Goal: Task Accomplishment & Management: Use online tool/utility

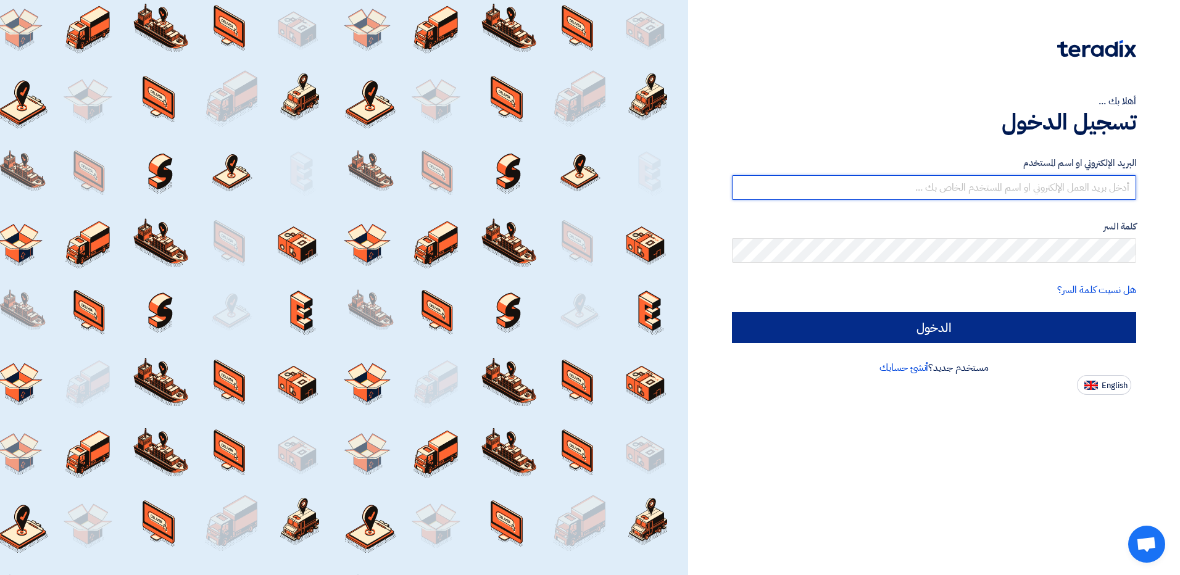
type input "[EMAIL_ADDRESS][DOMAIN_NAME]"
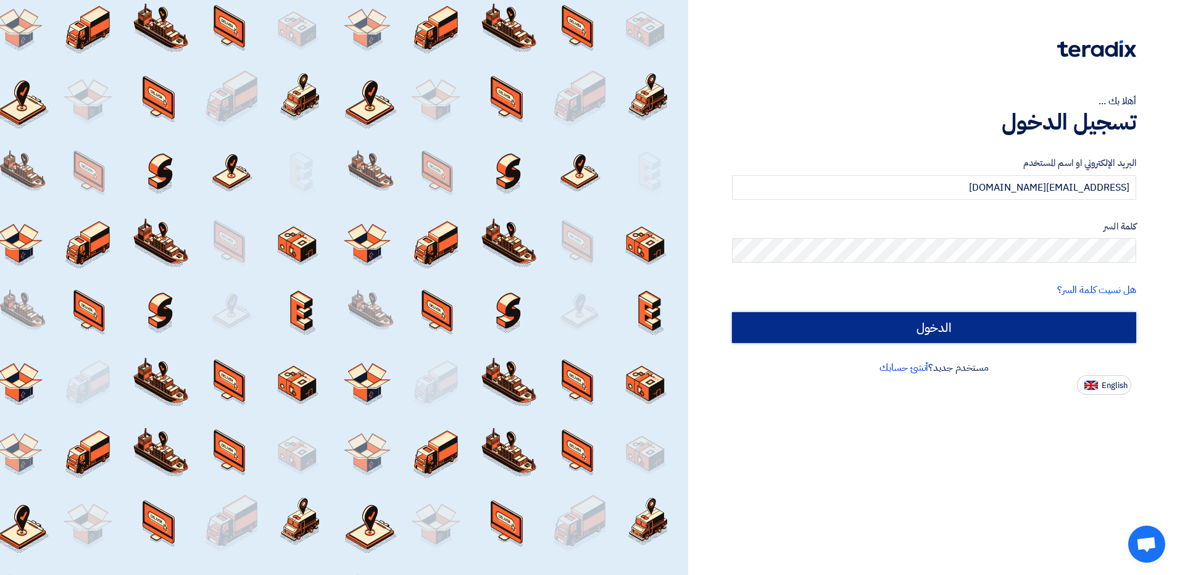
click at [956, 320] on input "الدخول" at bounding box center [934, 327] width 404 height 31
type input "Sign in"
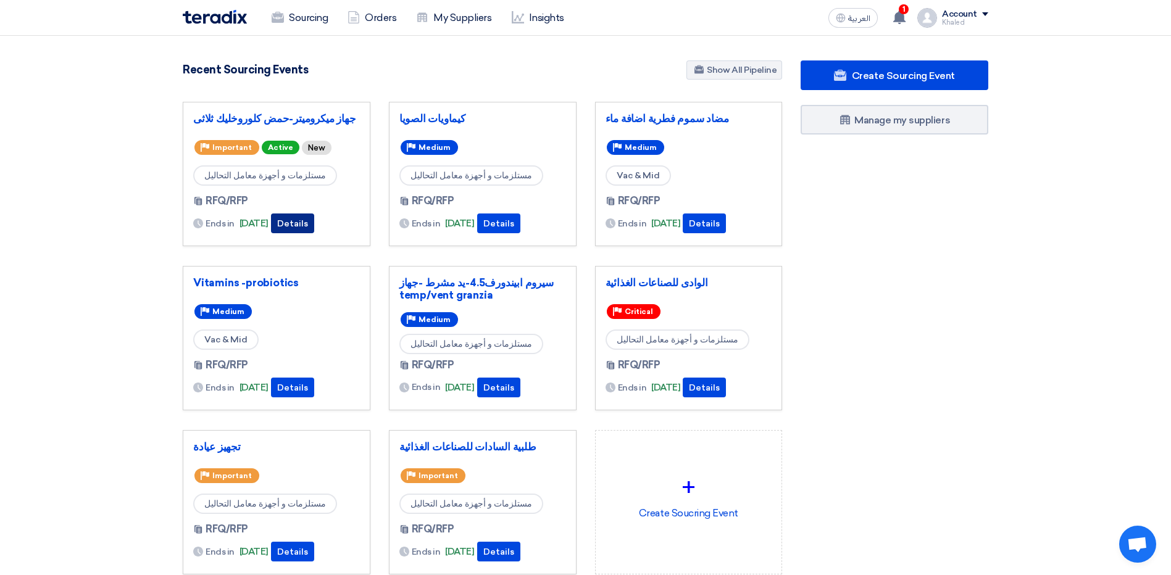
click at [305, 226] on button "Details" at bounding box center [292, 224] width 43 height 20
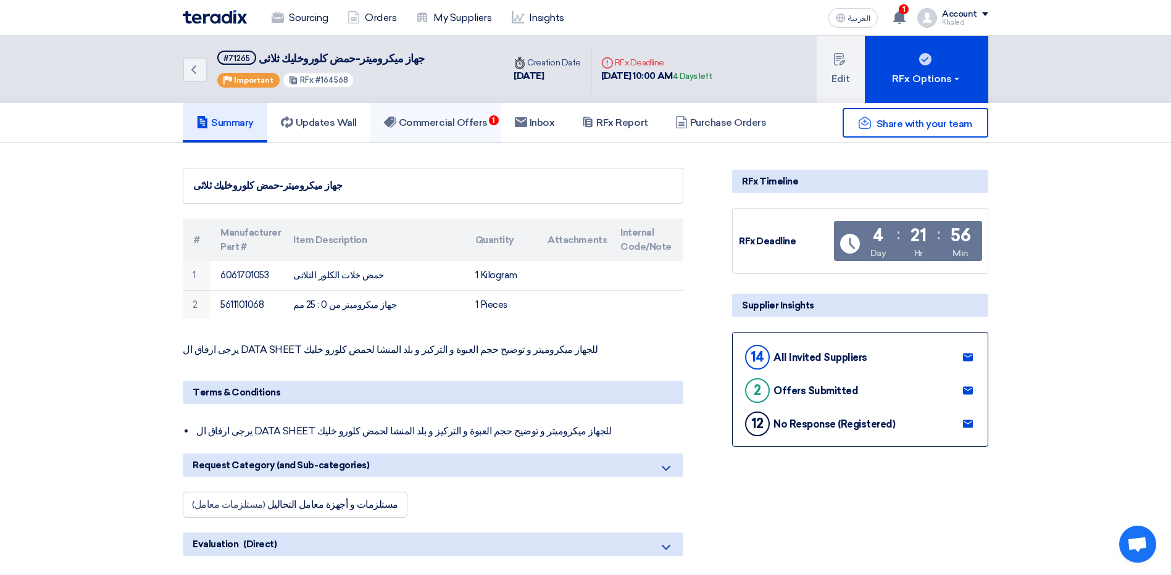
click at [430, 132] on link "Commercial Offers 1" at bounding box center [435, 122] width 131 height 39
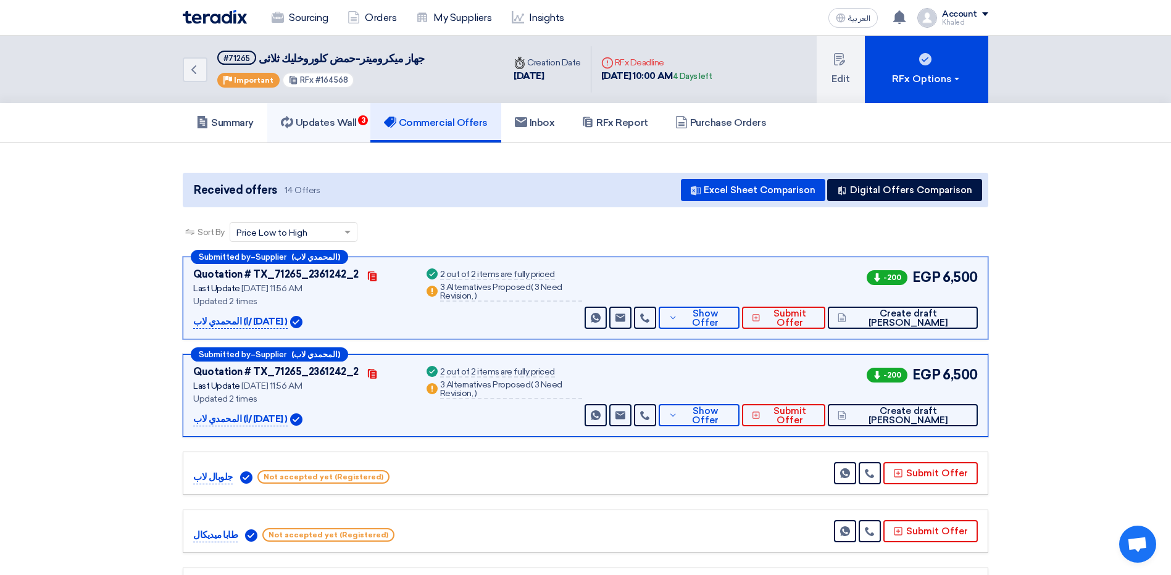
click at [320, 136] on link "Updates Wall 3" at bounding box center [318, 122] width 103 height 39
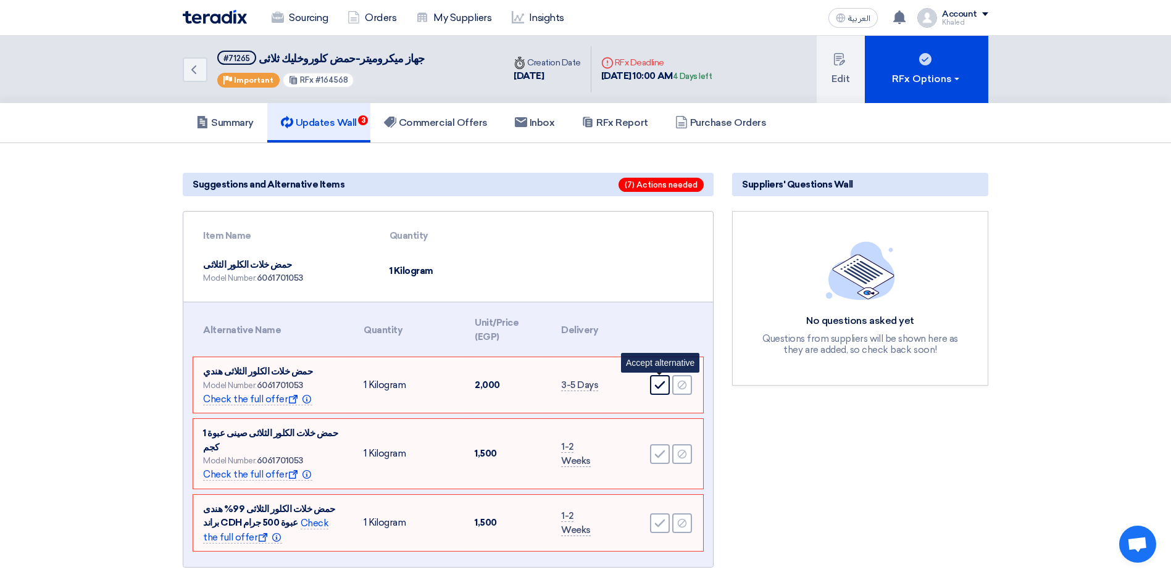
click at [663, 391] on icon "Accept" at bounding box center [659, 385] width 11 height 11
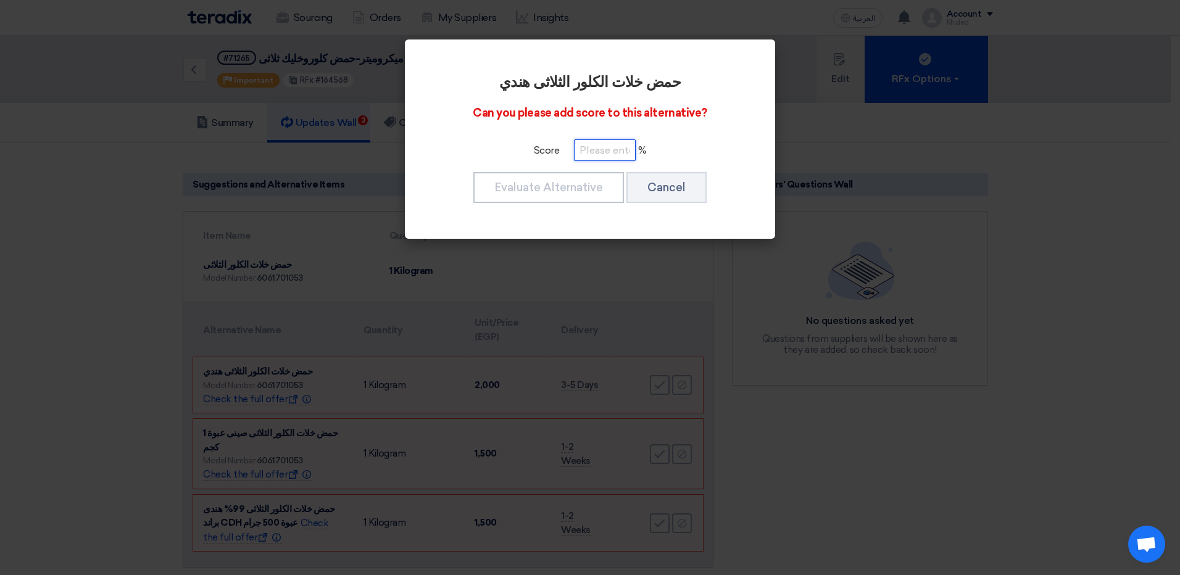
click at [602, 156] on input "number" at bounding box center [605, 150] width 62 height 22
type input "100"
click at [579, 180] on button "Evaluate Alternative" at bounding box center [548, 187] width 151 height 31
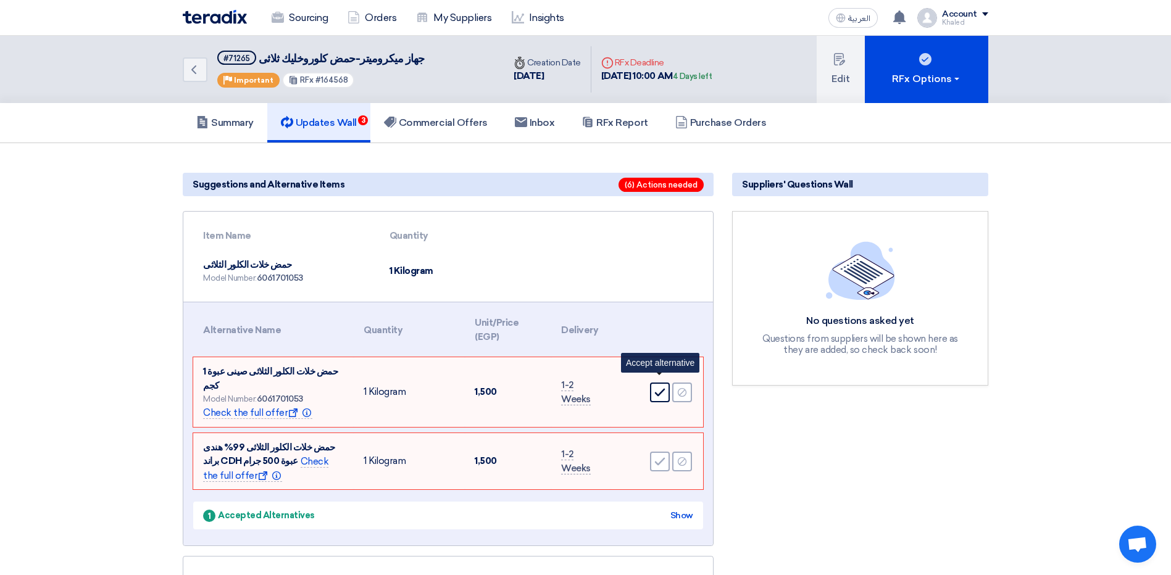
click at [662, 387] on icon "Accept" at bounding box center [659, 392] width 11 height 11
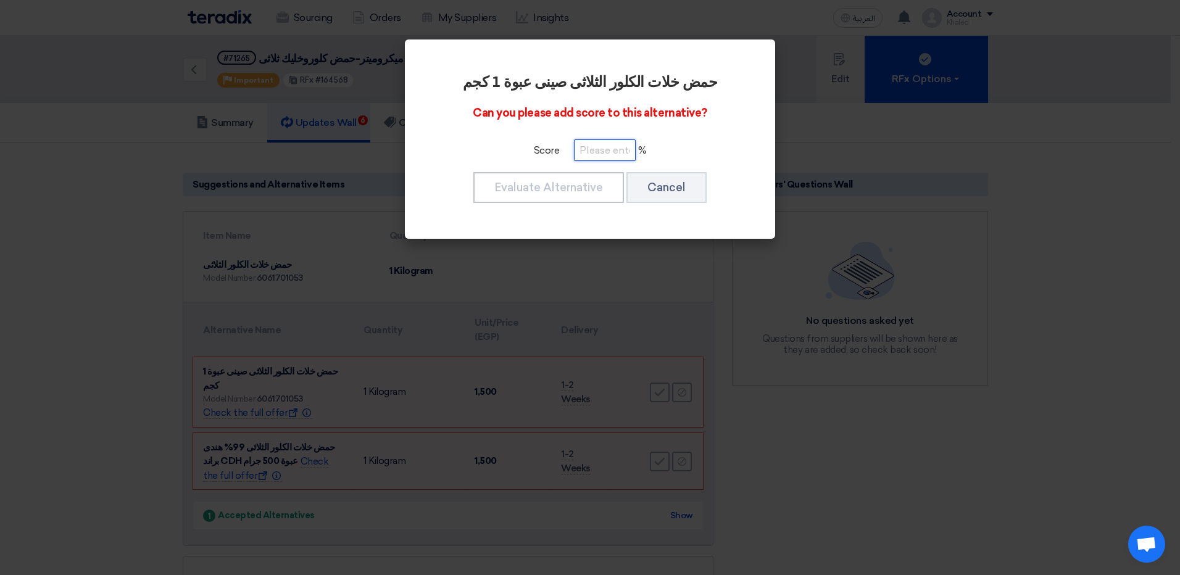
click at [622, 144] on input "number" at bounding box center [605, 150] width 62 height 22
type input "100"
click at [598, 185] on button "Evaluate Alternative" at bounding box center [548, 187] width 151 height 31
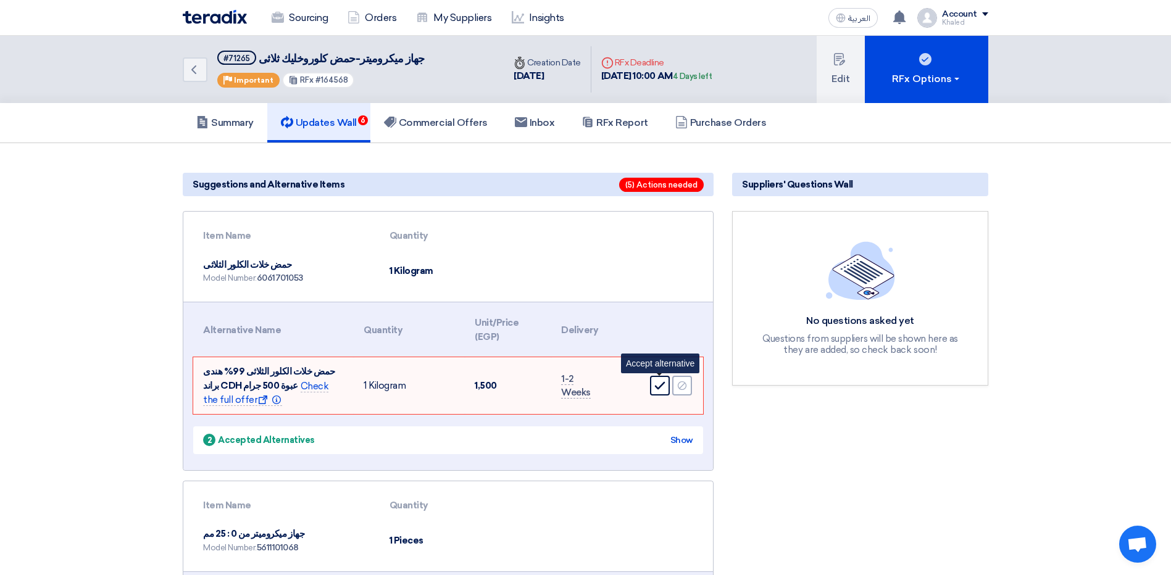
click at [662, 385] on use at bounding box center [660, 386] width 10 height 8
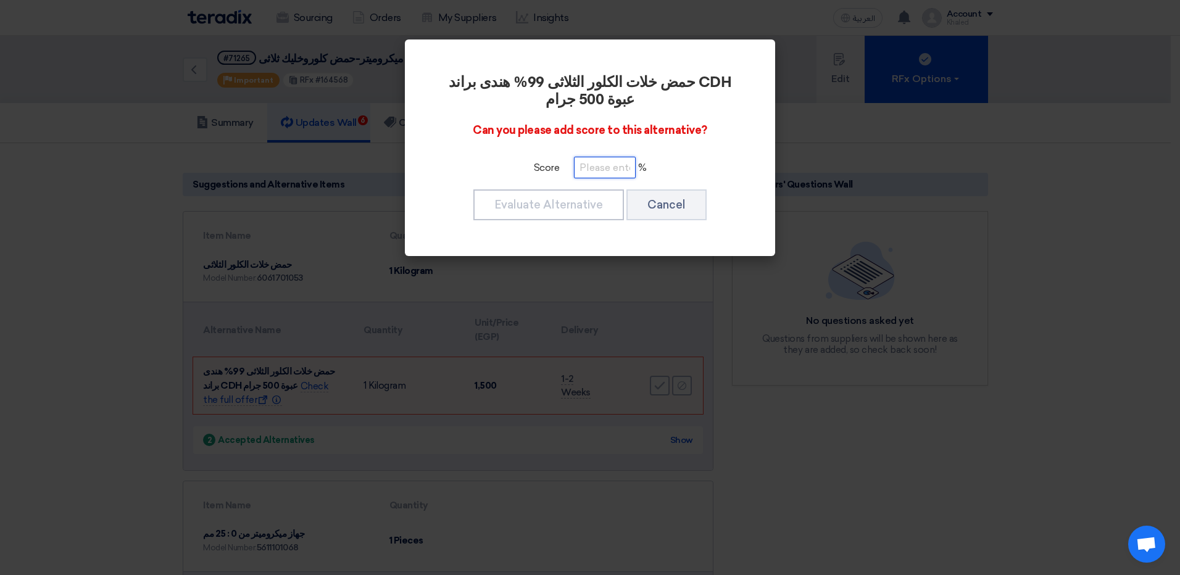
click at [614, 164] on input "number" at bounding box center [605, 168] width 62 height 22
type input "100"
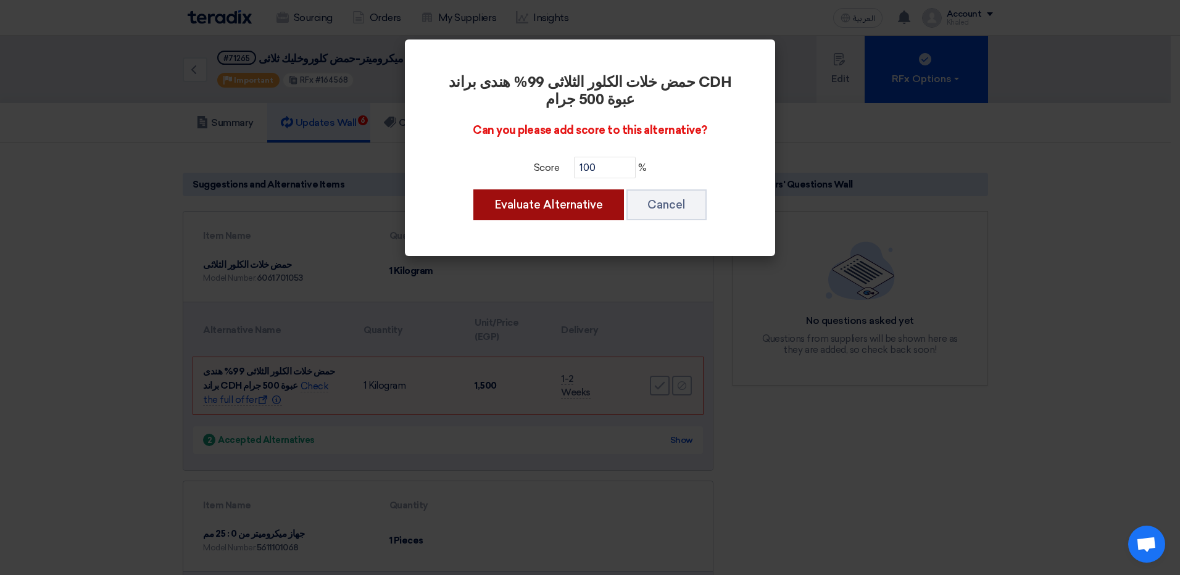
click at [505, 204] on button "Evaluate Alternative" at bounding box center [548, 204] width 151 height 31
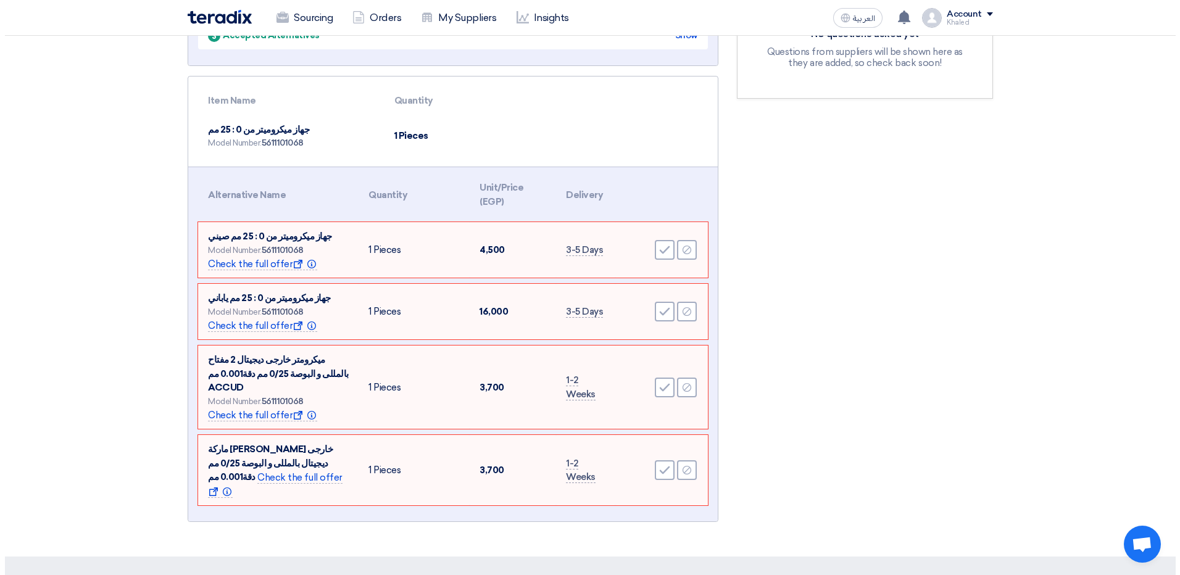
scroll to position [309, 0]
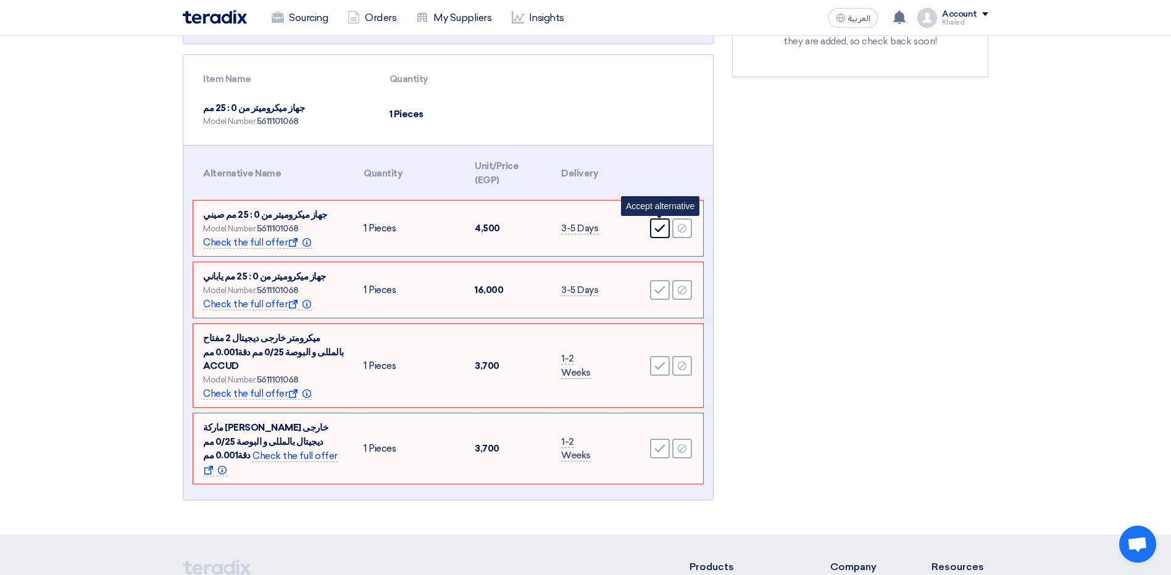
click at [665, 230] on div "Accept" at bounding box center [660, 228] width 20 height 20
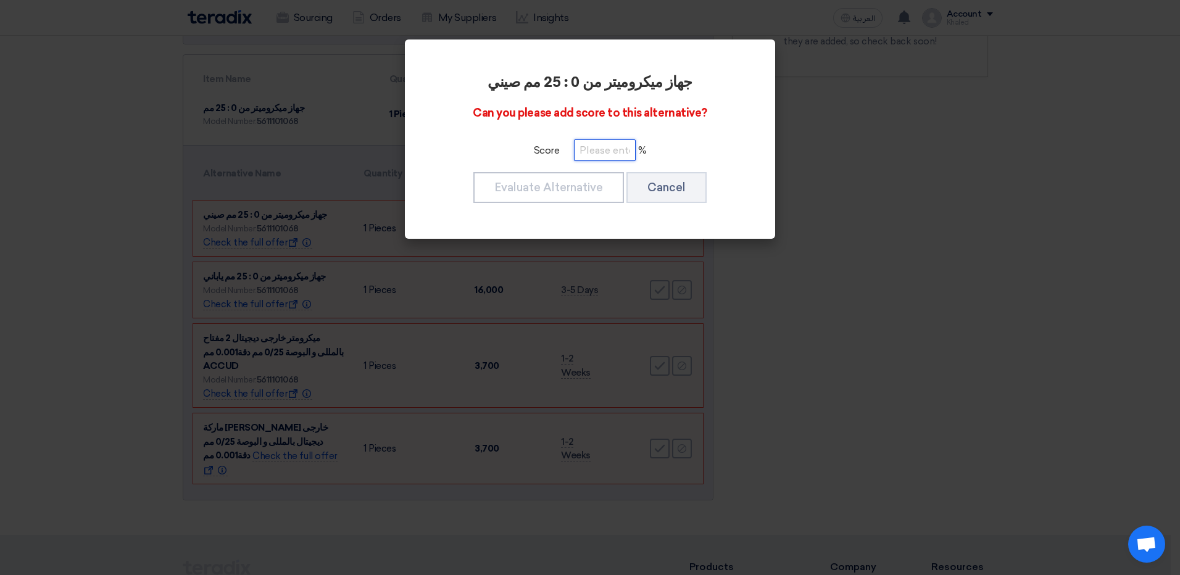
click at [608, 158] on input "number" at bounding box center [605, 150] width 62 height 22
type input "100"
click at [515, 197] on button "Evaluate Alternative" at bounding box center [548, 187] width 151 height 31
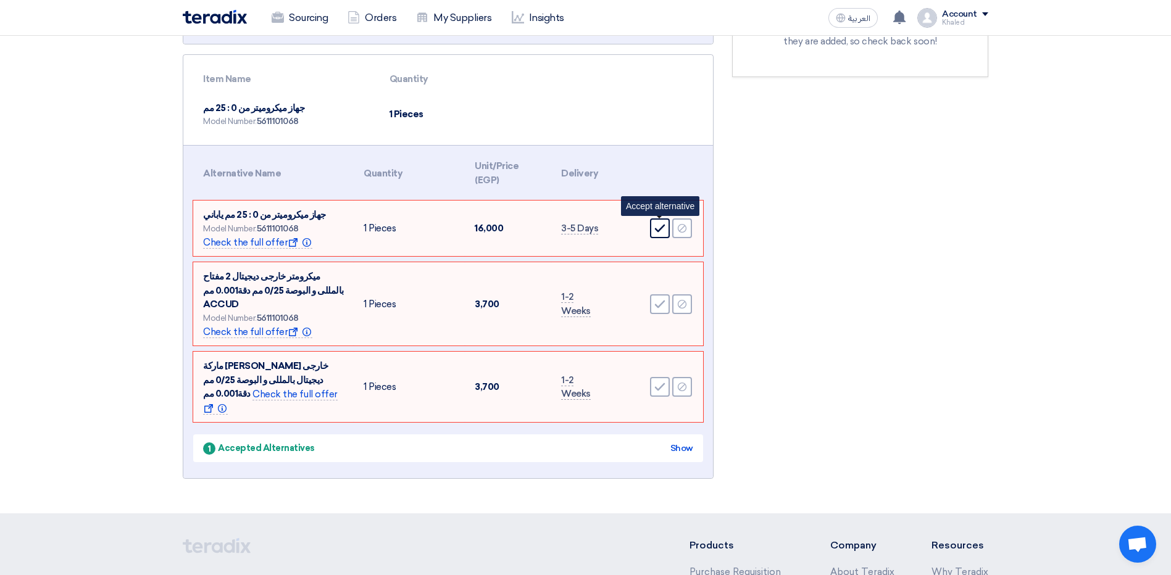
click at [663, 235] on div "Accept" at bounding box center [660, 228] width 20 height 20
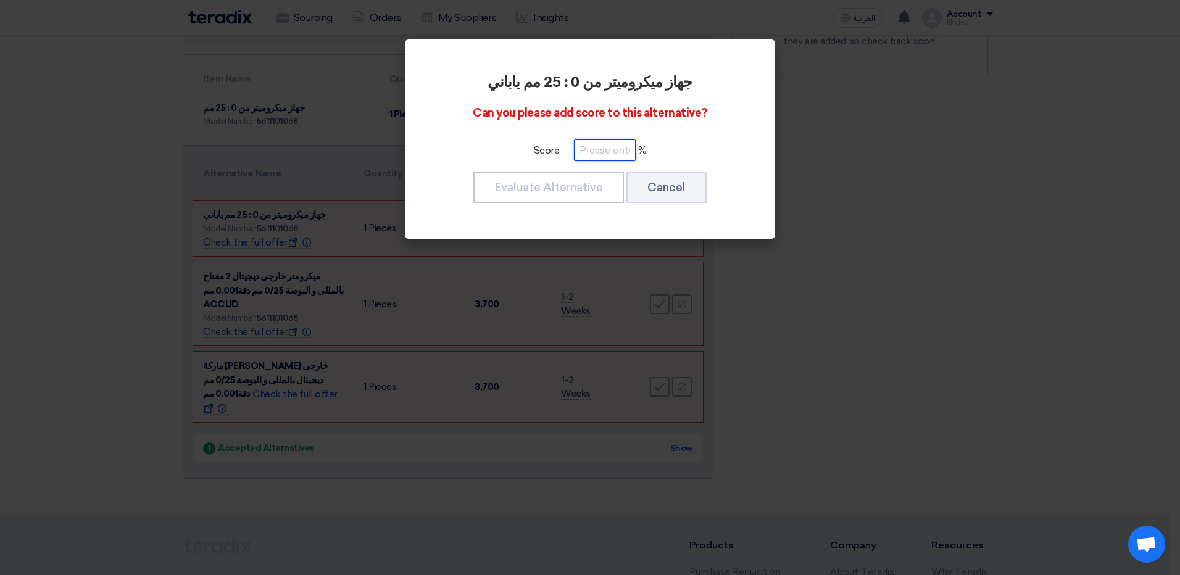
click at [591, 151] on input "number" at bounding box center [605, 150] width 62 height 22
type input "100"
click at [572, 181] on button "Evaluate Alternative" at bounding box center [548, 187] width 151 height 31
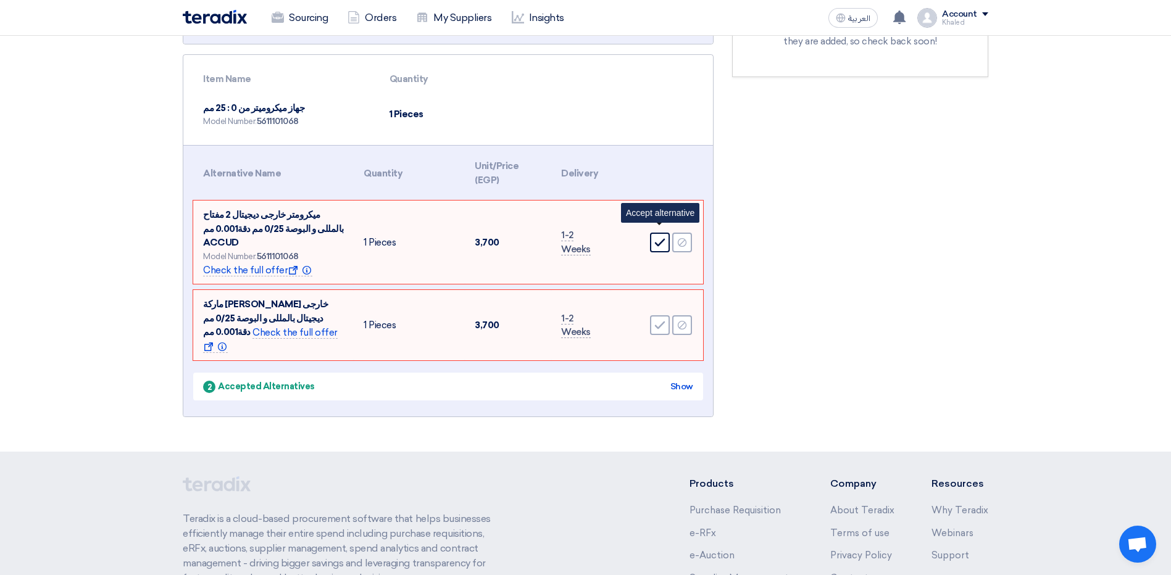
click at [665, 237] on icon "Accept" at bounding box center [659, 242] width 11 height 11
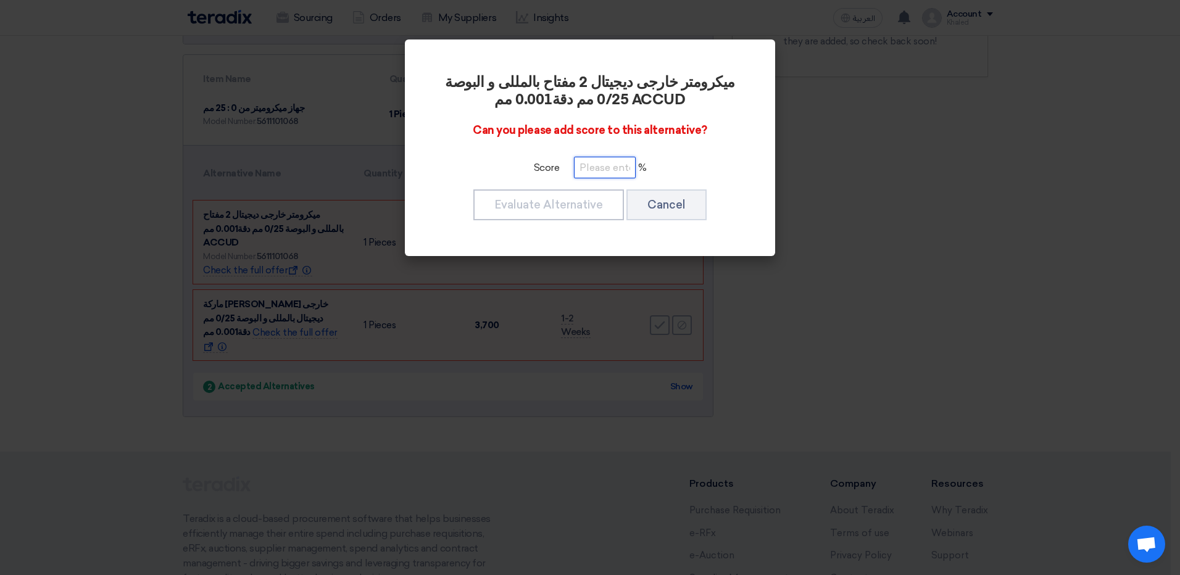
click at [615, 162] on input "number" at bounding box center [605, 168] width 62 height 22
type input "100"
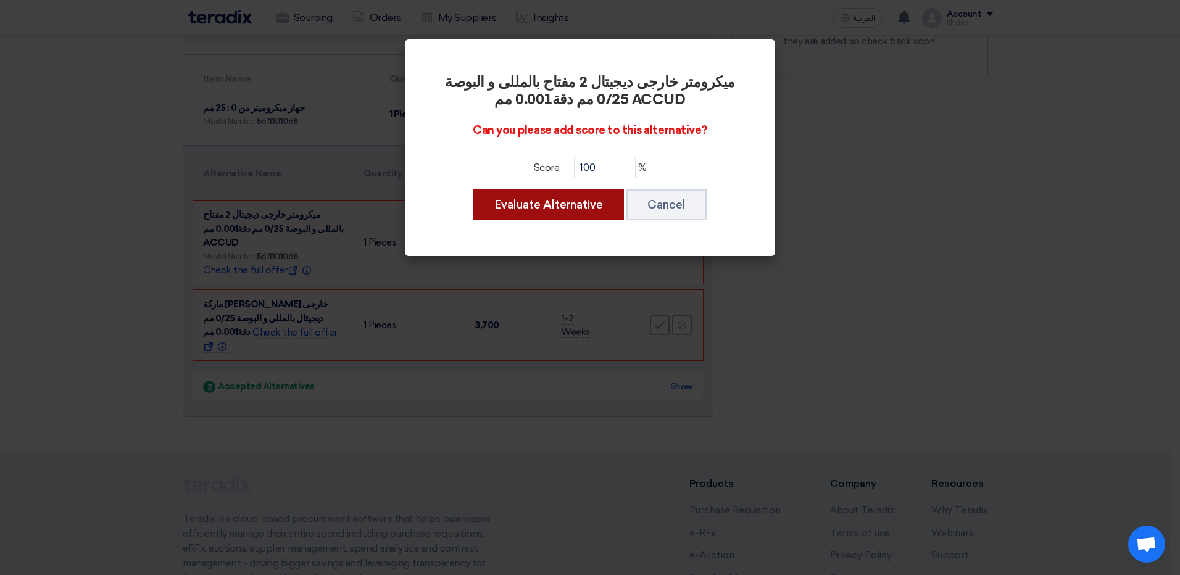
click at [563, 201] on button "Evaluate Alternative" at bounding box center [548, 204] width 151 height 31
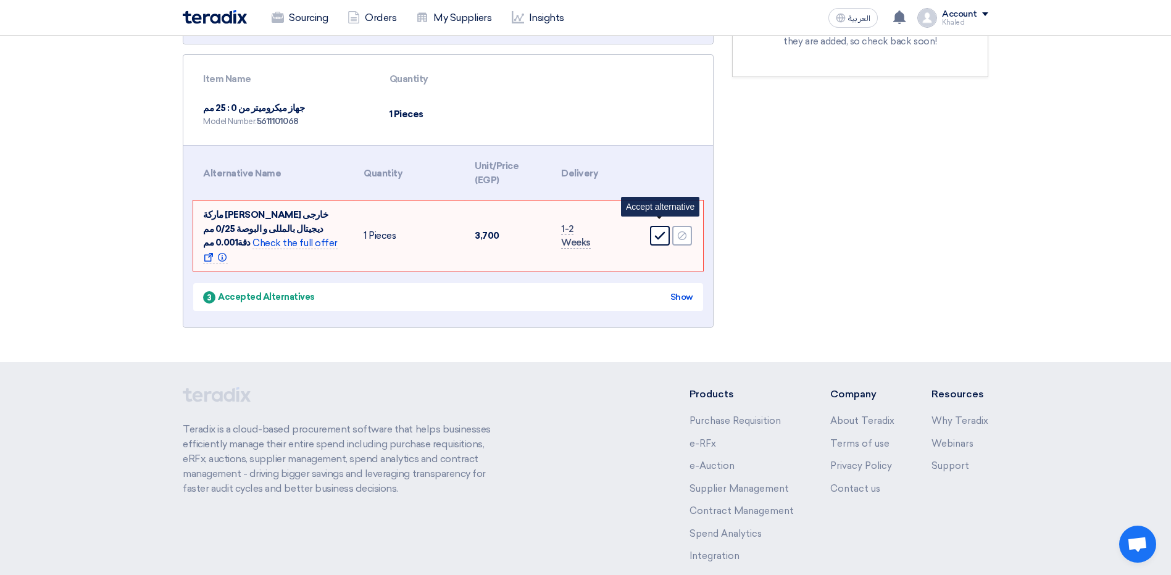
click at [666, 226] on div "Accept" at bounding box center [660, 236] width 20 height 20
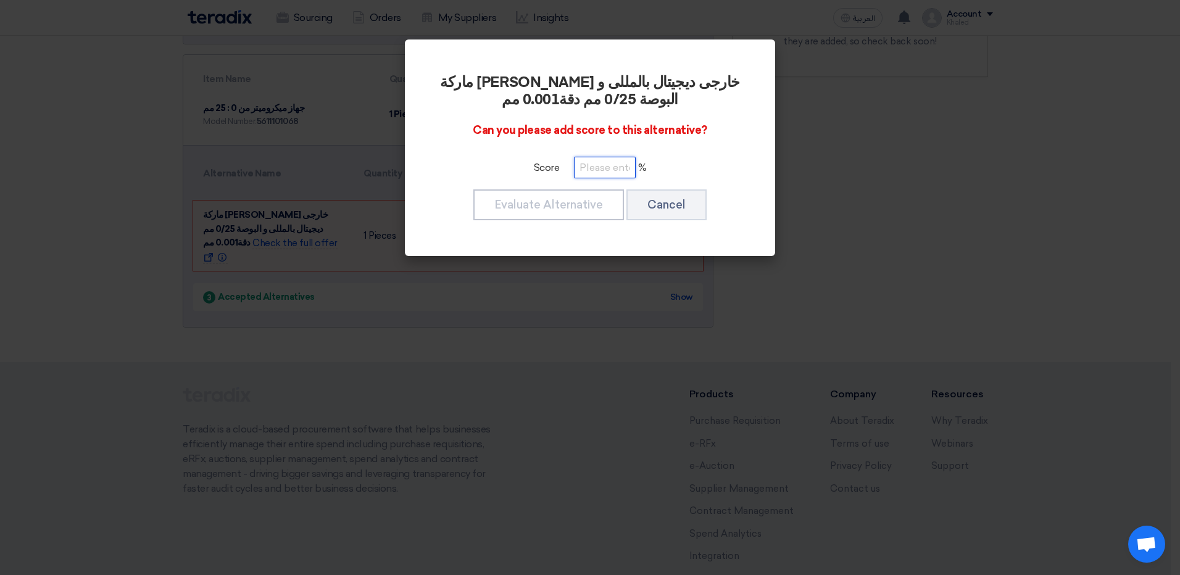
click at [606, 175] on input "number" at bounding box center [605, 168] width 62 height 22
type input "100"
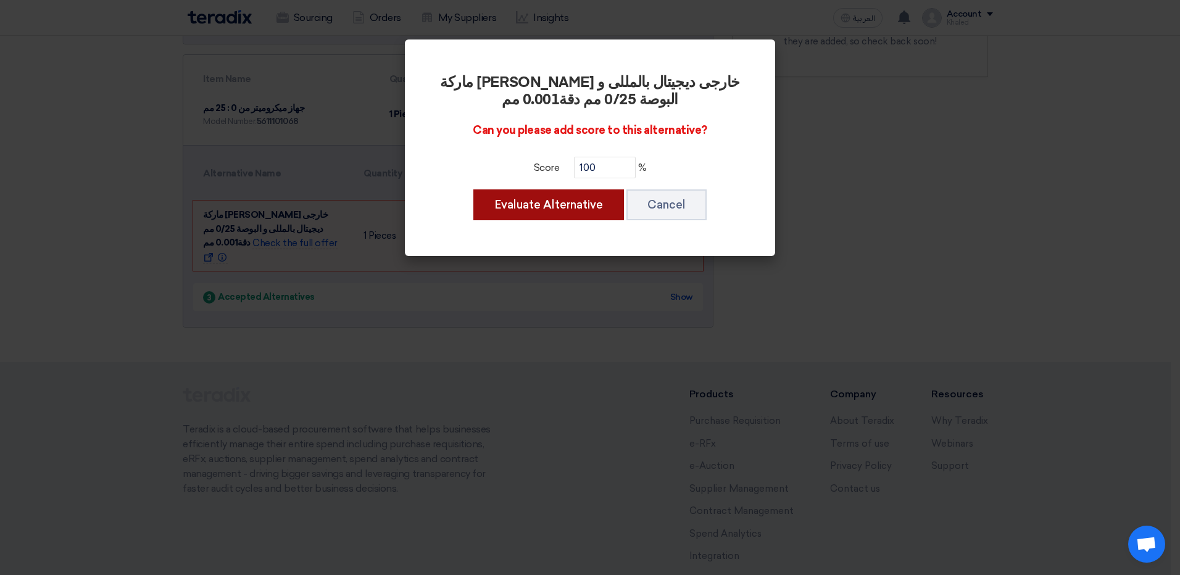
click at [578, 217] on button "Evaluate Alternative" at bounding box center [548, 204] width 151 height 31
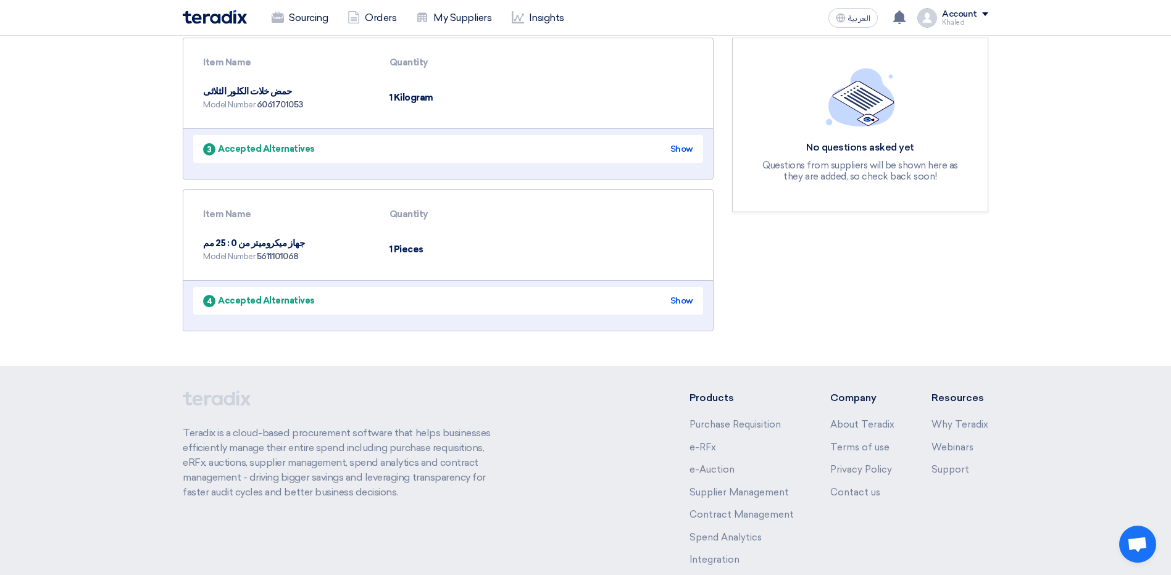
scroll to position [0, 0]
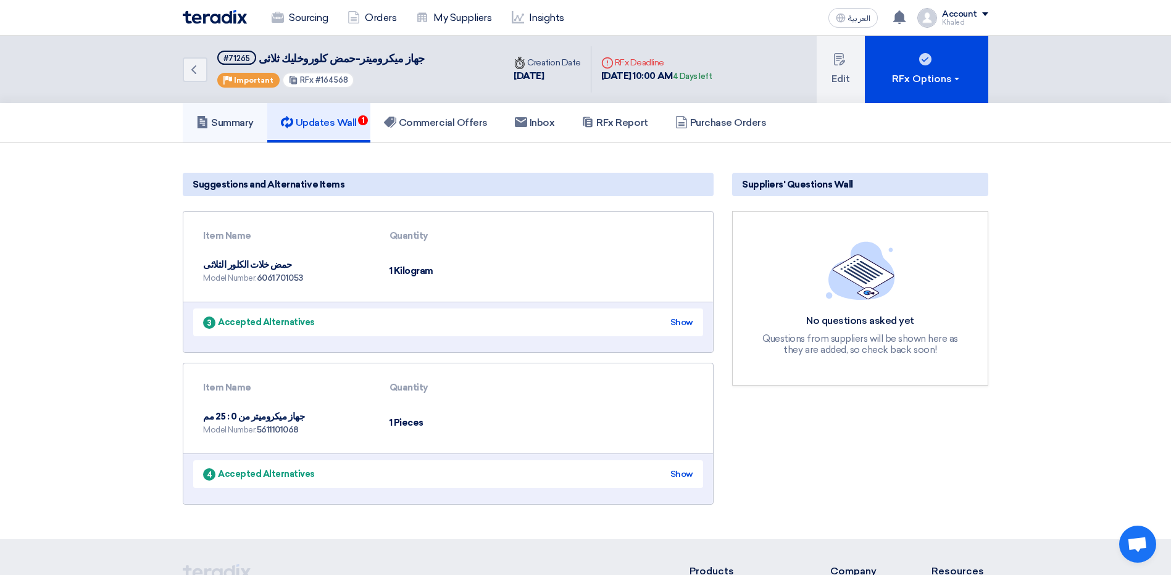
click at [260, 127] on link "Summary" at bounding box center [225, 122] width 85 height 39
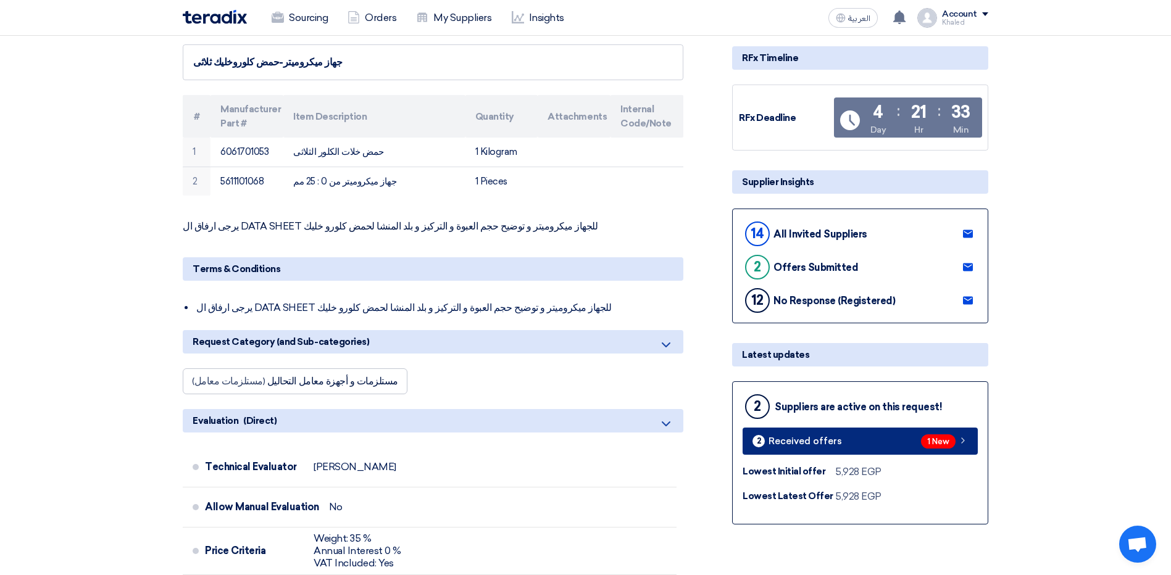
click at [871, 447] on link "2 Received offers 1 New" at bounding box center [859, 441] width 235 height 27
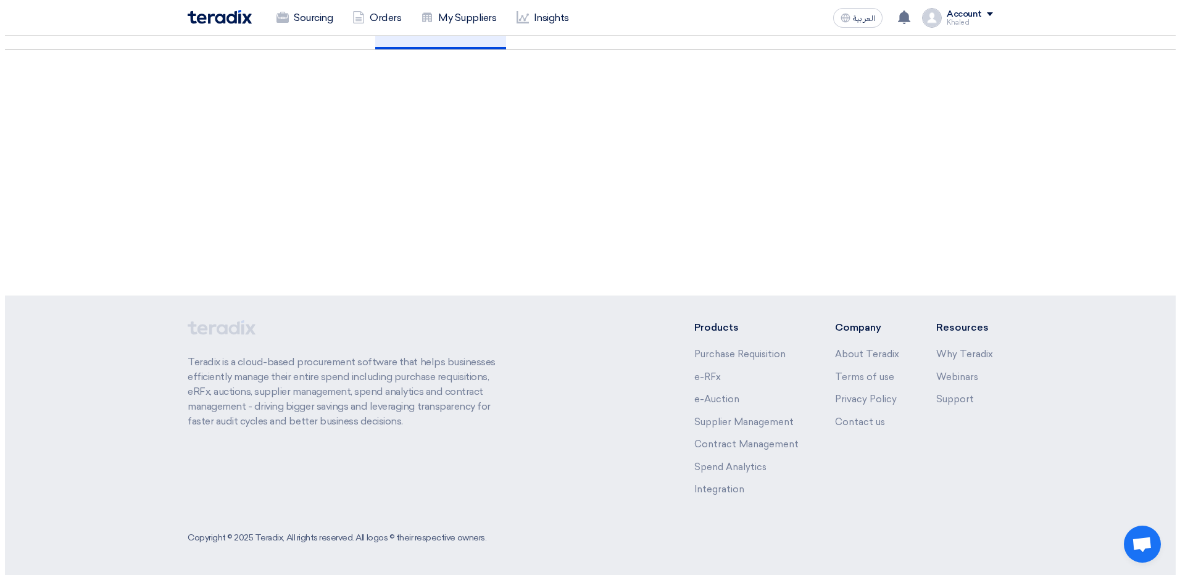
scroll to position [93, 0]
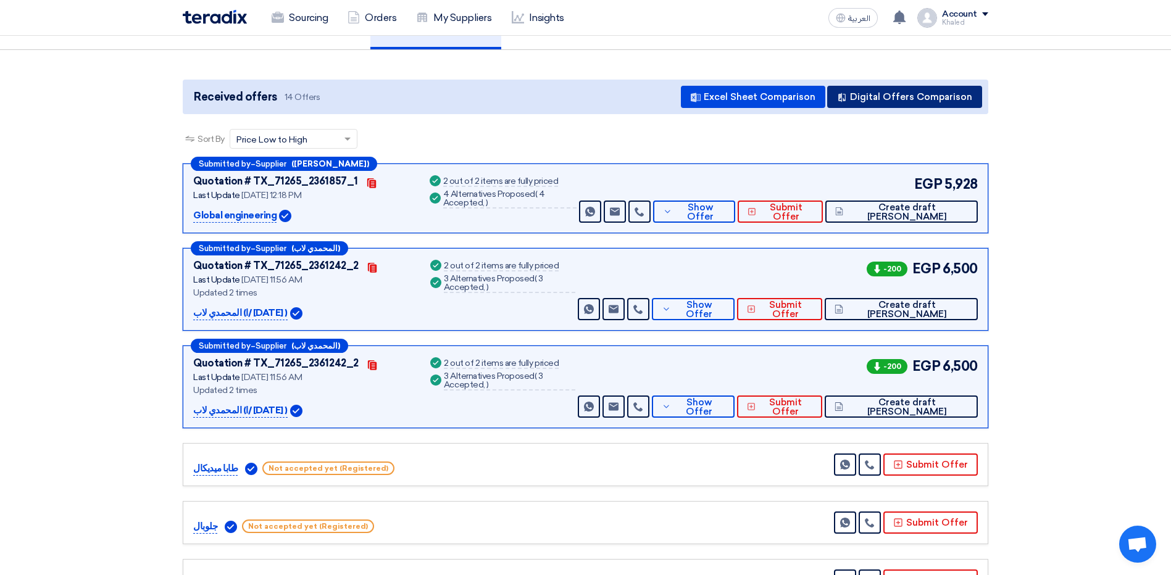
click at [863, 95] on button "Digital Offers Comparison" at bounding box center [904, 97] width 155 height 22
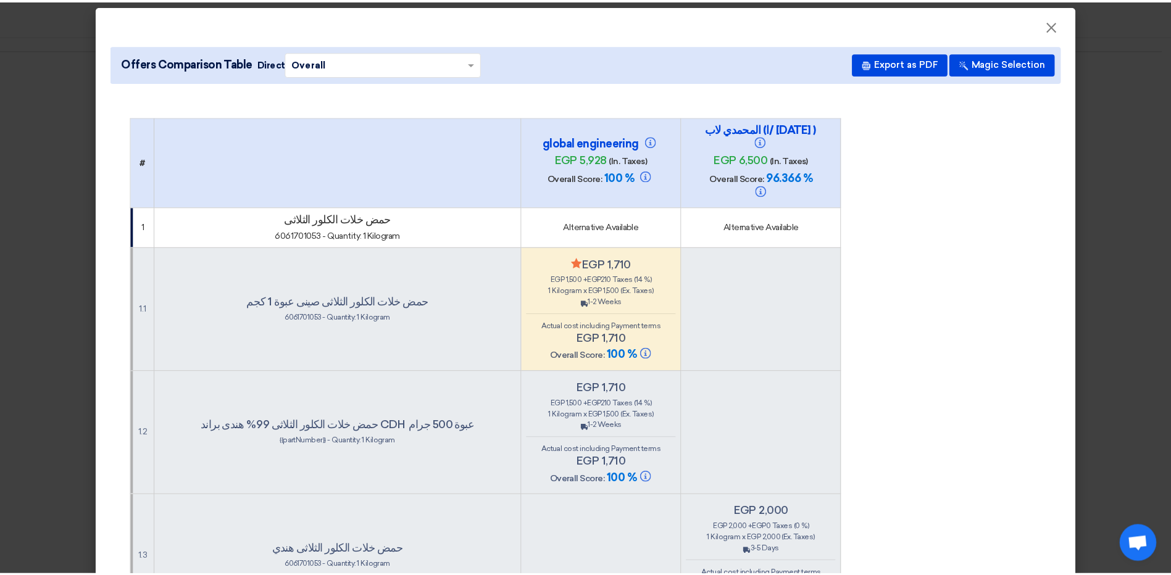
scroll to position [0, 0]
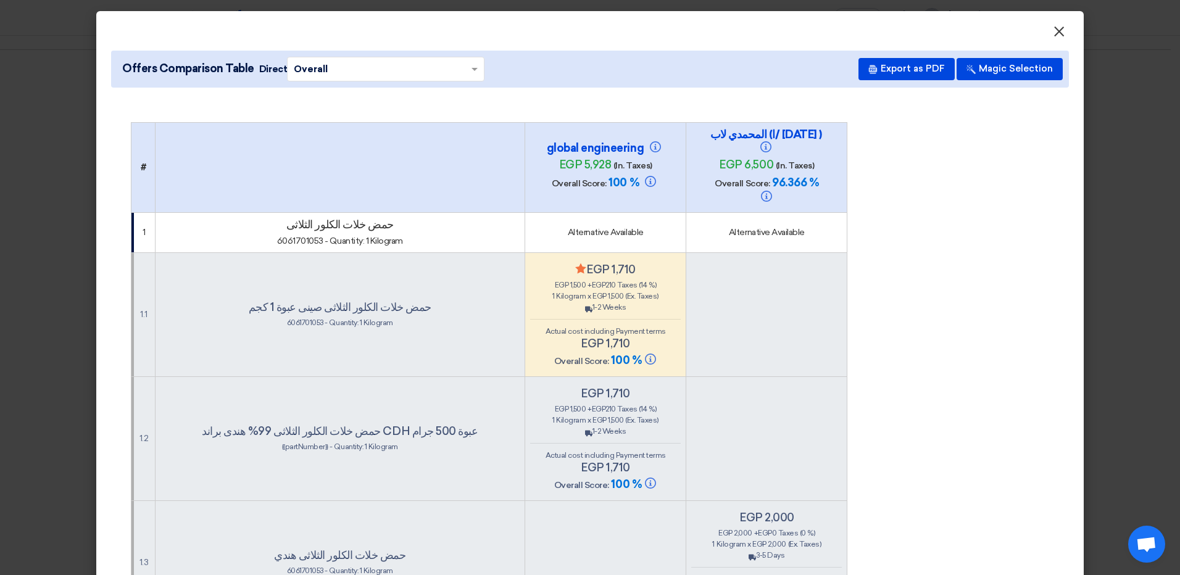
click at [1053, 33] on span "×" at bounding box center [1059, 34] width 12 height 25
